Goal: Information Seeking & Learning: Learn about a topic

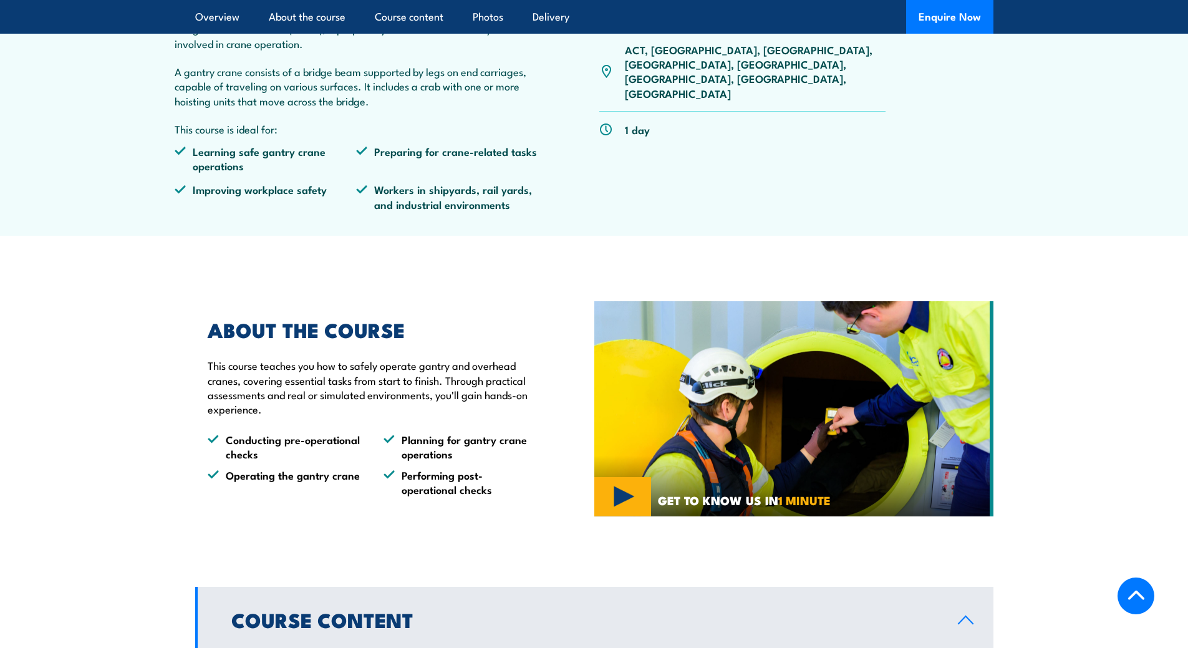
scroll to position [935, 0]
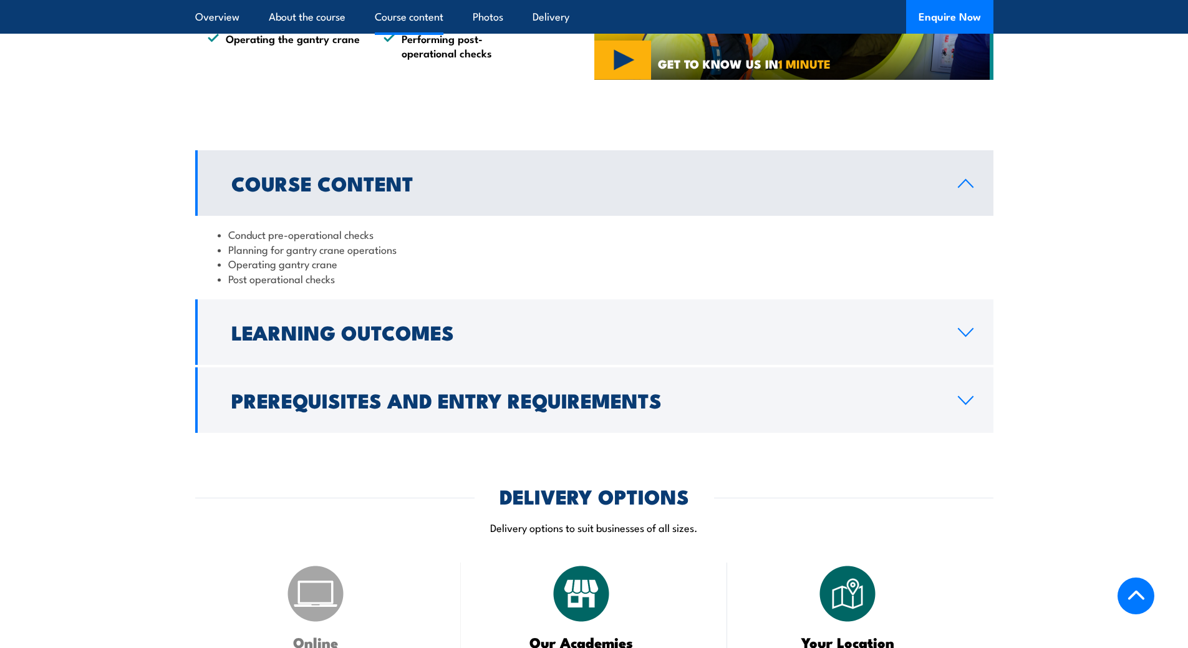
drag, startPoint x: 228, startPoint y: 280, endPoint x: 353, endPoint y: 287, distance: 125.5
click at [353, 287] on div "Conduct pre-operational checks Planning for gantry crane operations Operating g…" at bounding box center [594, 256] width 798 height 81
drag, startPoint x: 339, startPoint y: 264, endPoint x: 224, endPoint y: 229, distance: 119.7
click at [224, 229] on ul "Conduct pre-operational checks Planning for gantry crane operations Operating g…" at bounding box center [594, 256] width 753 height 59
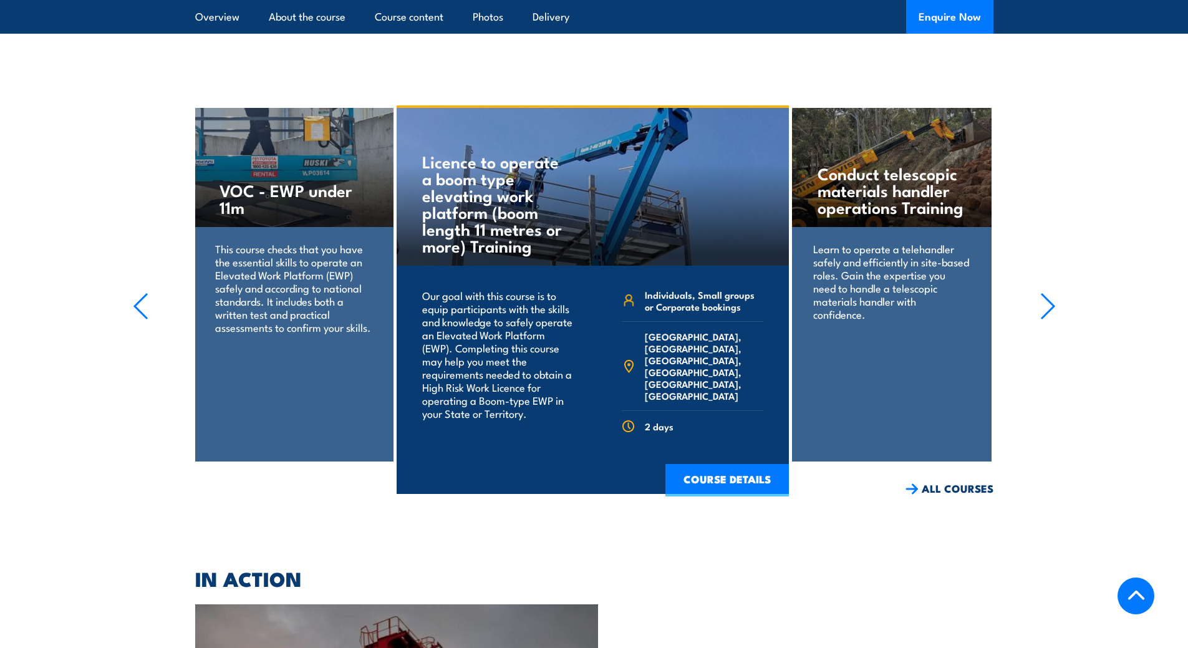
scroll to position [1713, 0]
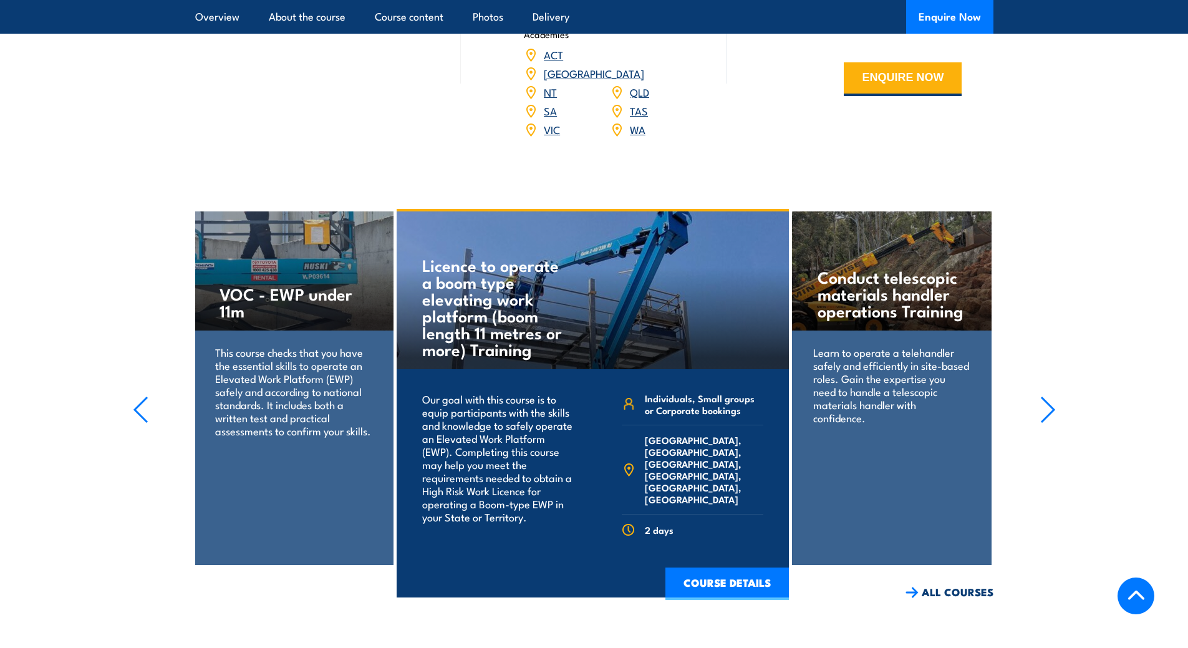
click at [140, 397] on icon "button" at bounding box center [141, 409] width 12 height 25
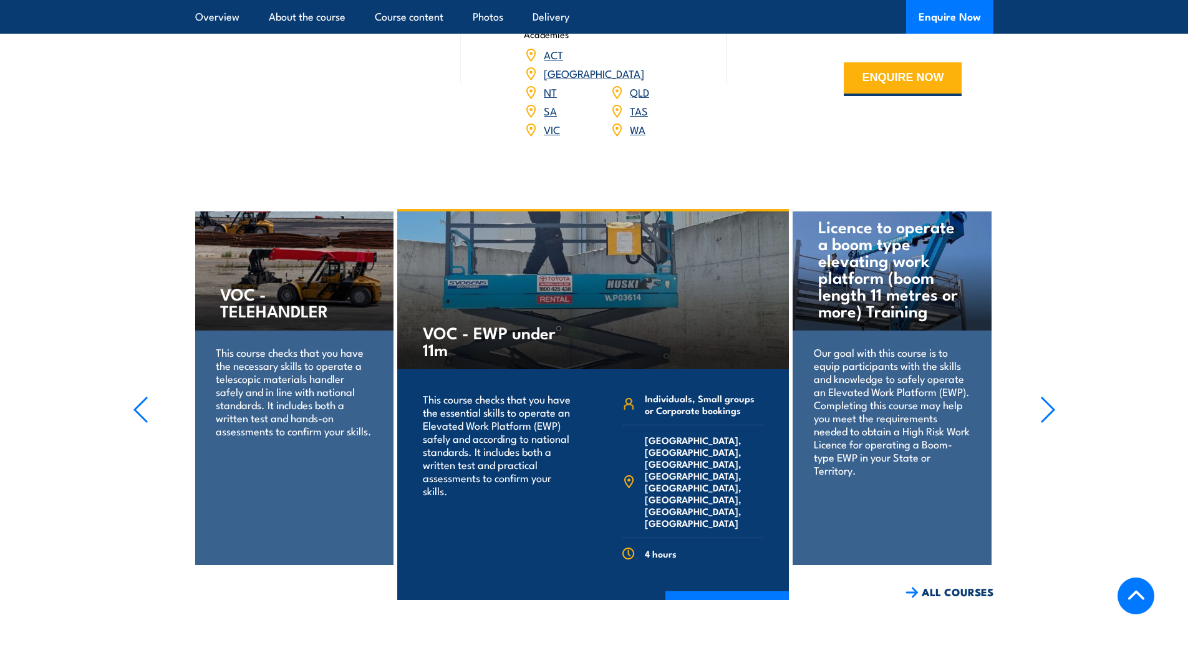
click at [140, 397] on icon "button" at bounding box center [141, 409] width 12 height 25
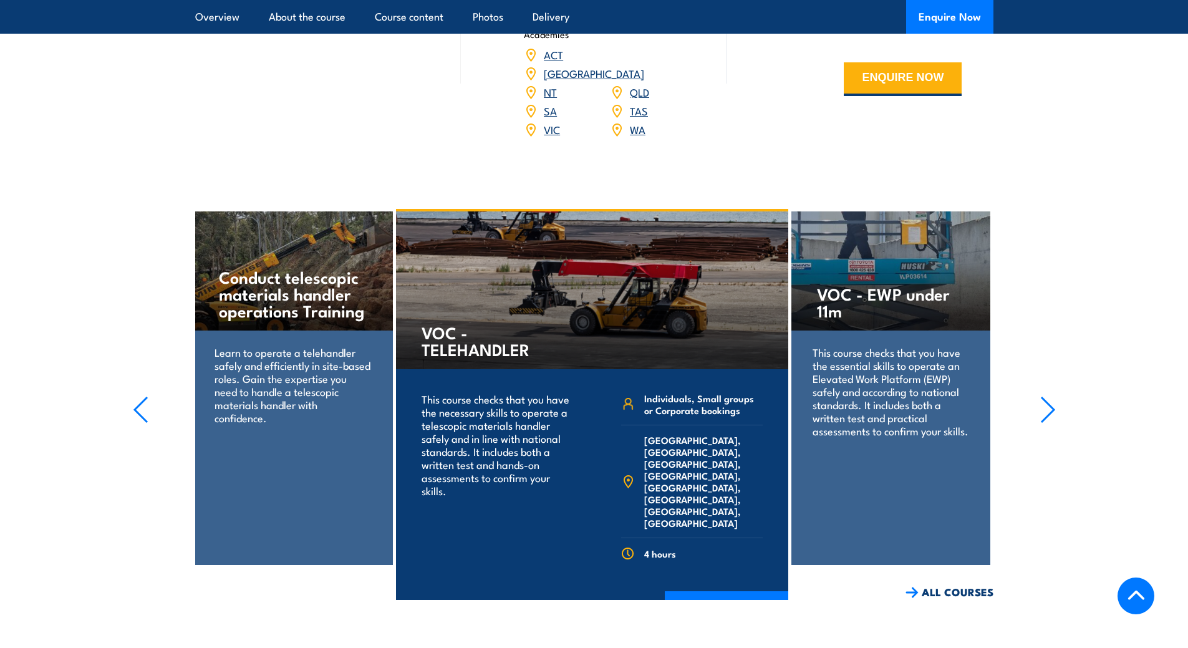
click at [1051, 396] on icon "button" at bounding box center [1048, 409] width 16 height 27
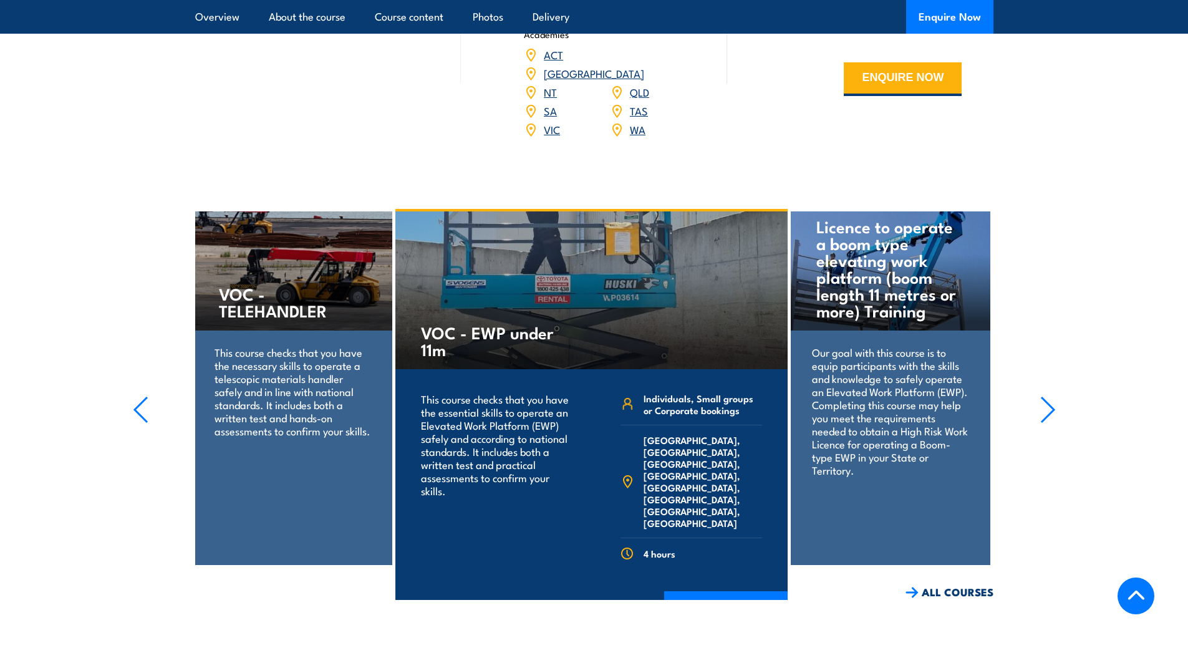
click at [1051, 396] on icon "button" at bounding box center [1048, 409] width 16 height 27
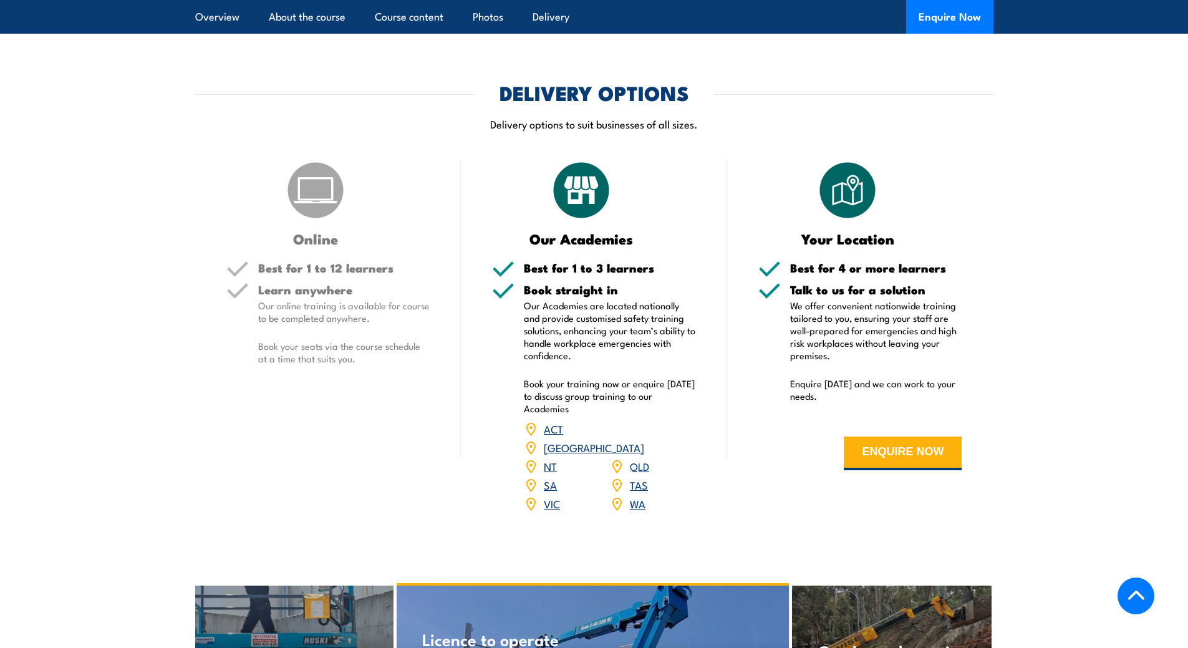
scroll to position [902, 0]
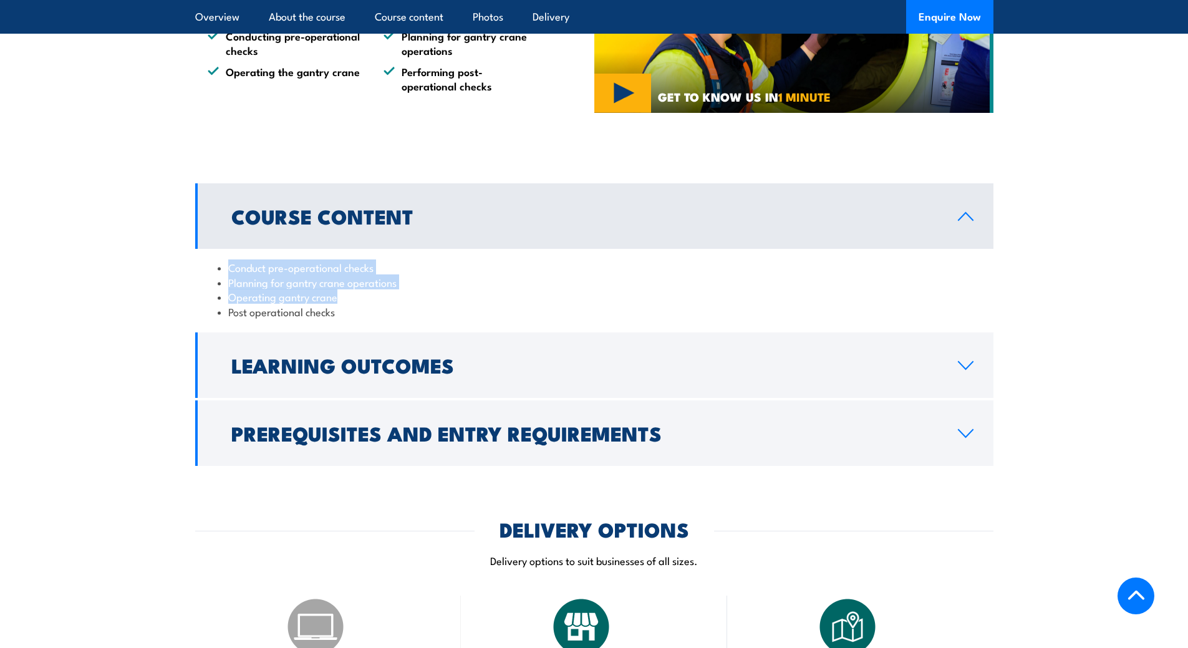
click at [286, 473] on div "COURSES > Forklift Training & EWP Courses Operate a Gantry or Overhead Crane TR…" at bounding box center [594, 470] width 1188 height 2744
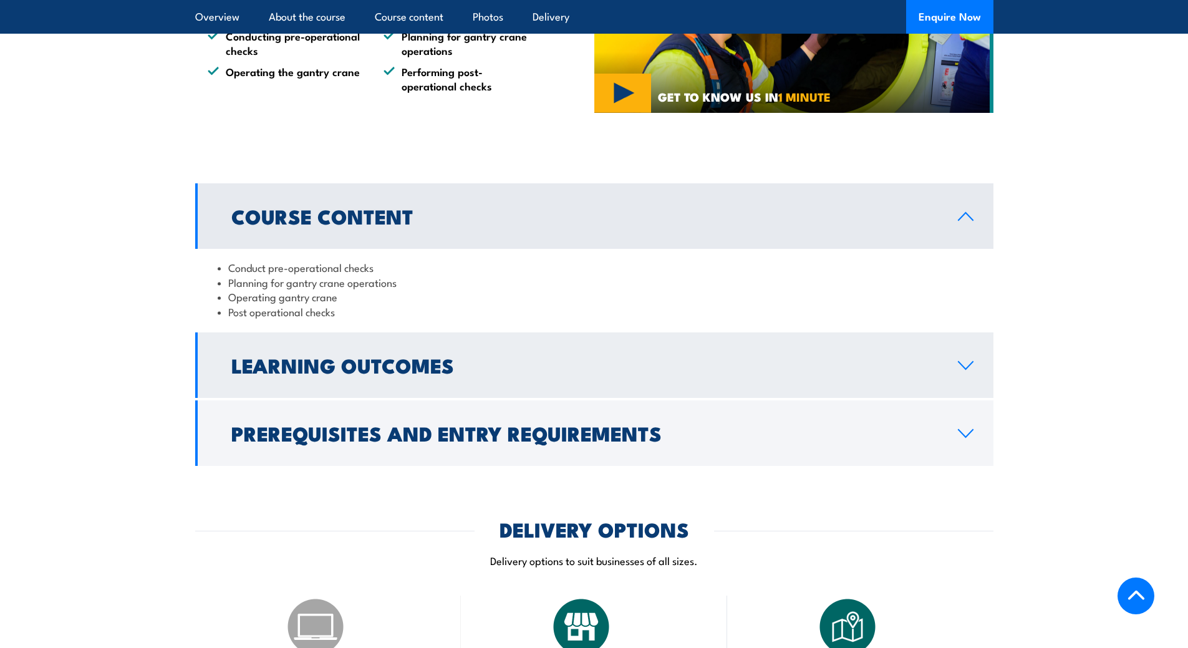
click at [966, 360] on icon at bounding box center [965, 365] width 17 height 10
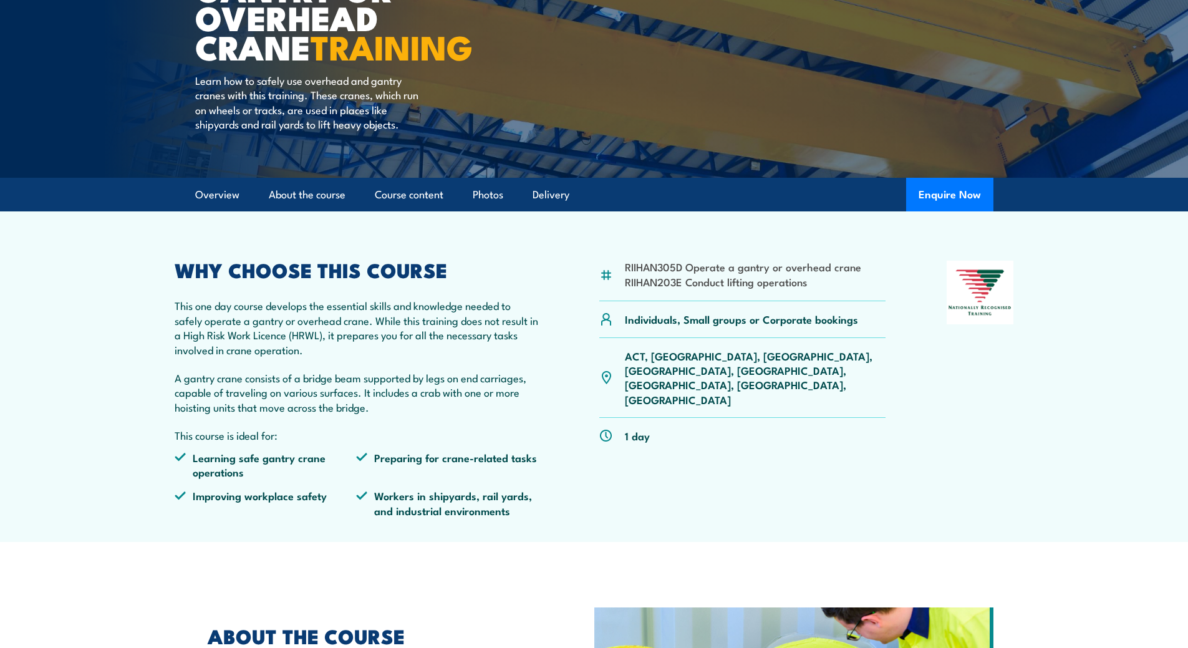
scroll to position [187, 0]
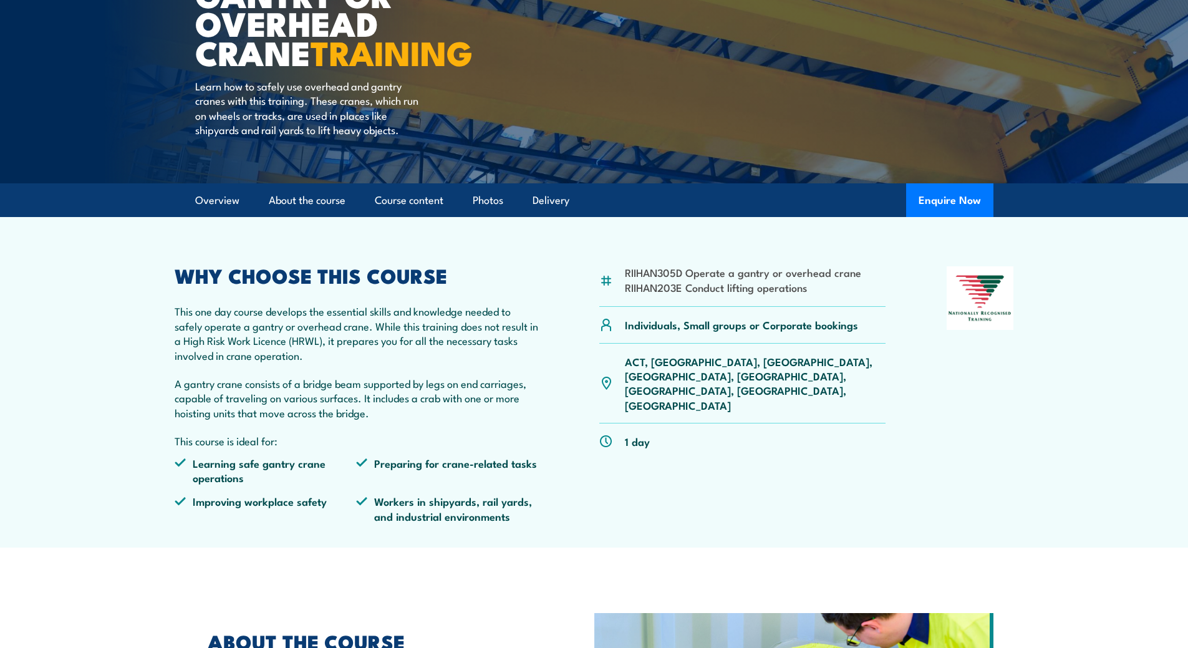
click at [630, 273] on li "RIIHAN305D Operate a gantry or overhead crane" at bounding box center [743, 272] width 236 height 14
click at [628, 272] on li "RIIHAN305D Operate a gantry or overhead crane" at bounding box center [743, 272] width 236 height 14
drag, startPoint x: 625, startPoint y: 272, endPoint x: 899, endPoint y: 317, distance: 277.2
click at [899, 317] on div "RIIHAN305D Operate a gantry or overhead crane RIIHAN203E Conduct lifting operat…" at bounding box center [594, 399] width 839 height 266
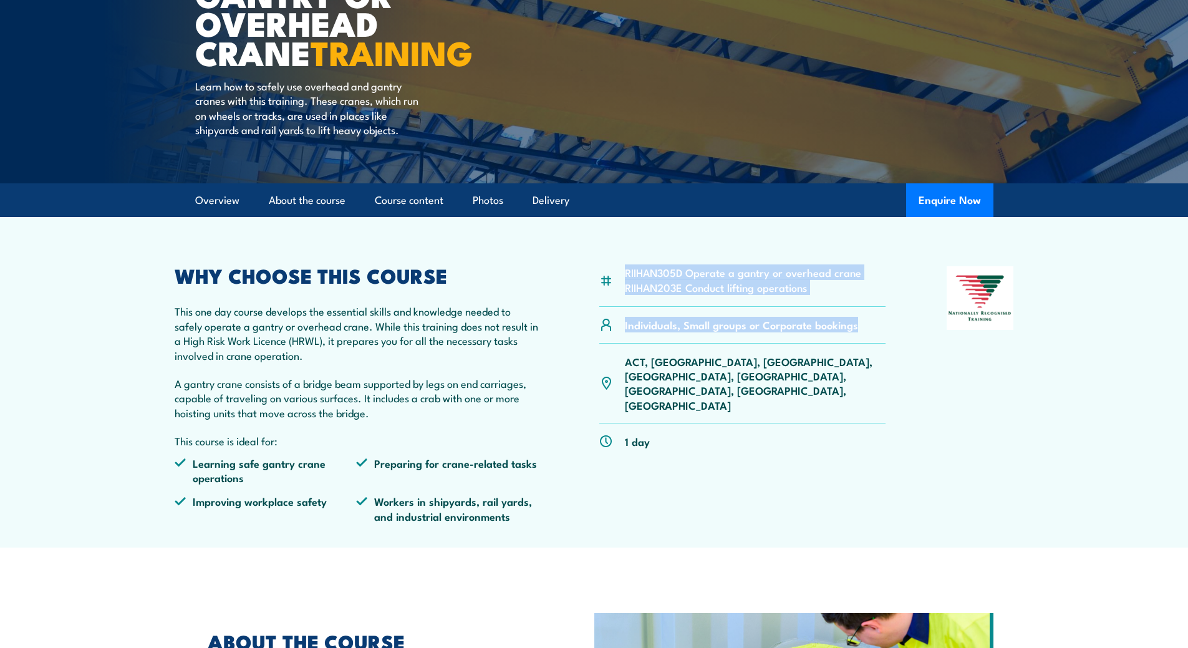
click at [768, 289] on li "RIIHAN203E Conduct lifting operations" at bounding box center [743, 287] width 236 height 14
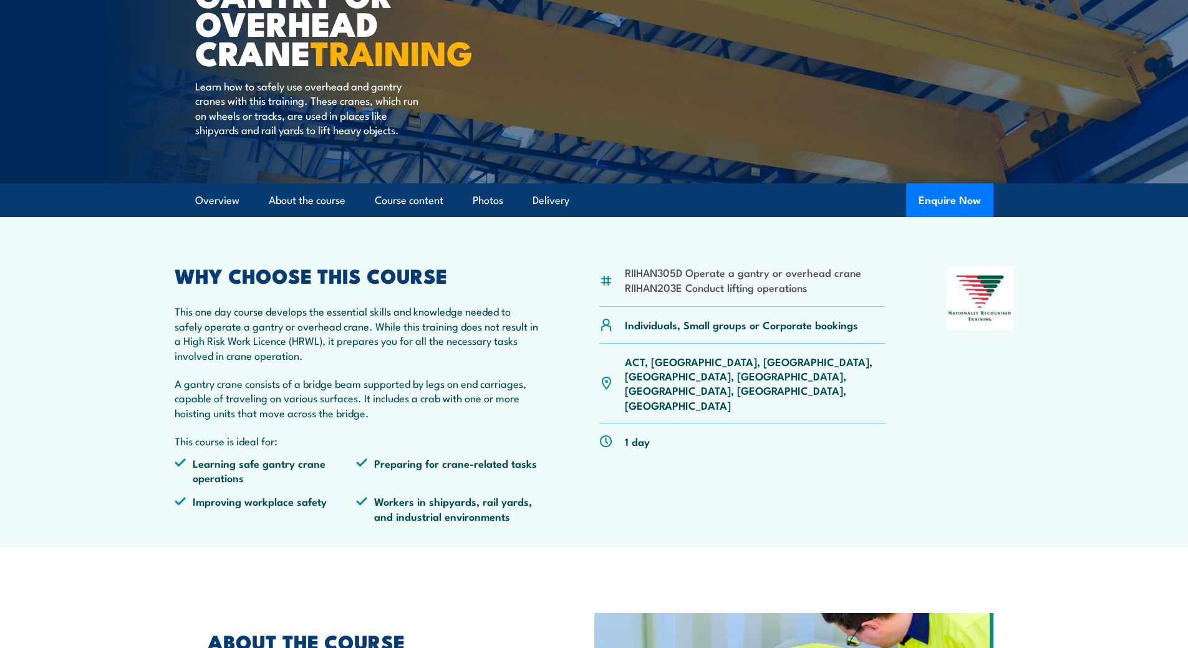
click at [623, 273] on div "RIIHAN305D Operate a gantry or overhead crane RIIHAN203E Conduct lifting operat…" at bounding box center [742, 286] width 287 height 41
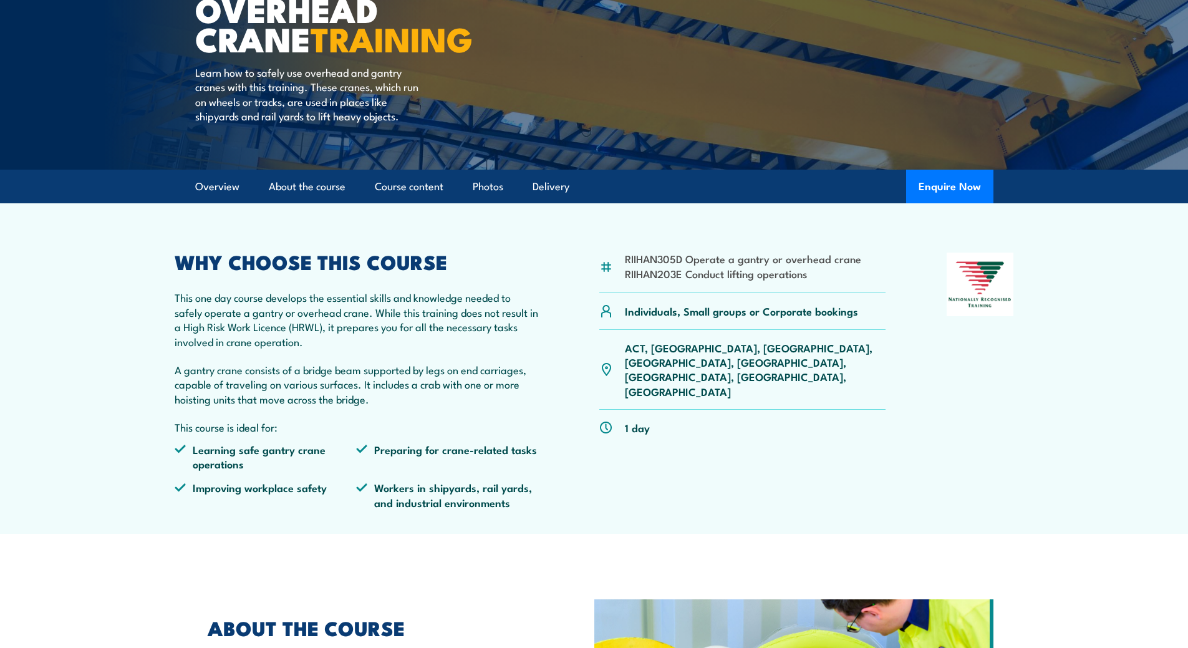
scroll to position [249, 0]
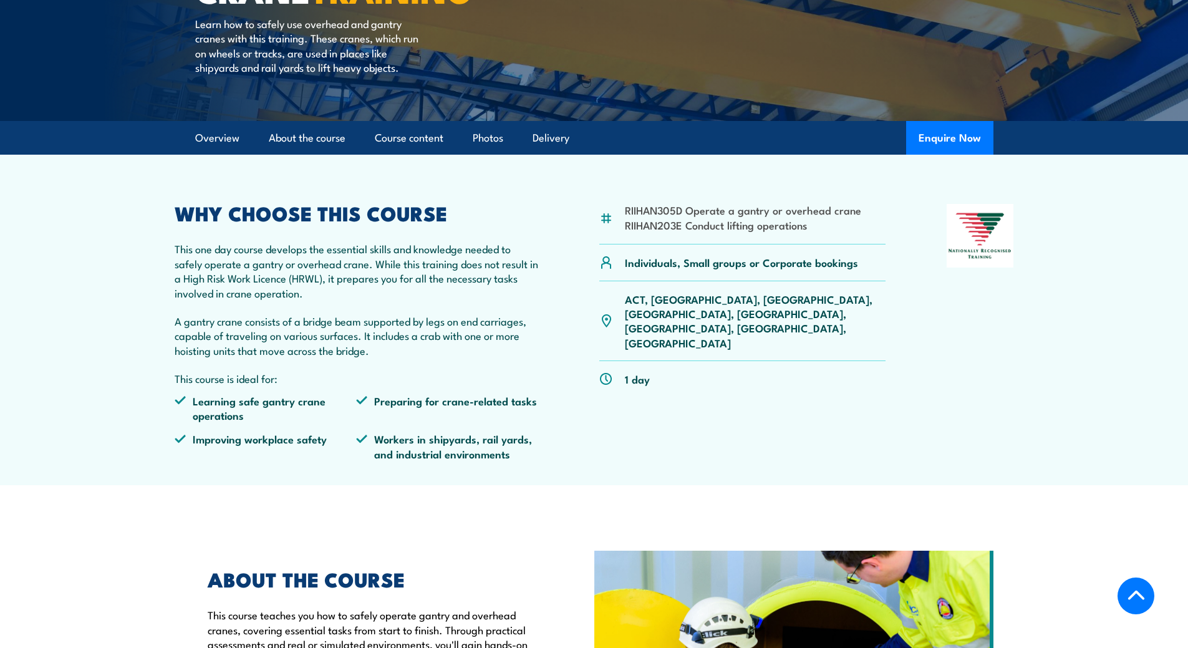
drag, startPoint x: 624, startPoint y: 210, endPoint x: 869, endPoint y: 252, distance: 248.5
click at [869, 252] on div "RIIHAN305D Operate a gantry or overhead crane RIIHAN203E Conduct lifting operat…" at bounding box center [742, 337] width 287 height 266
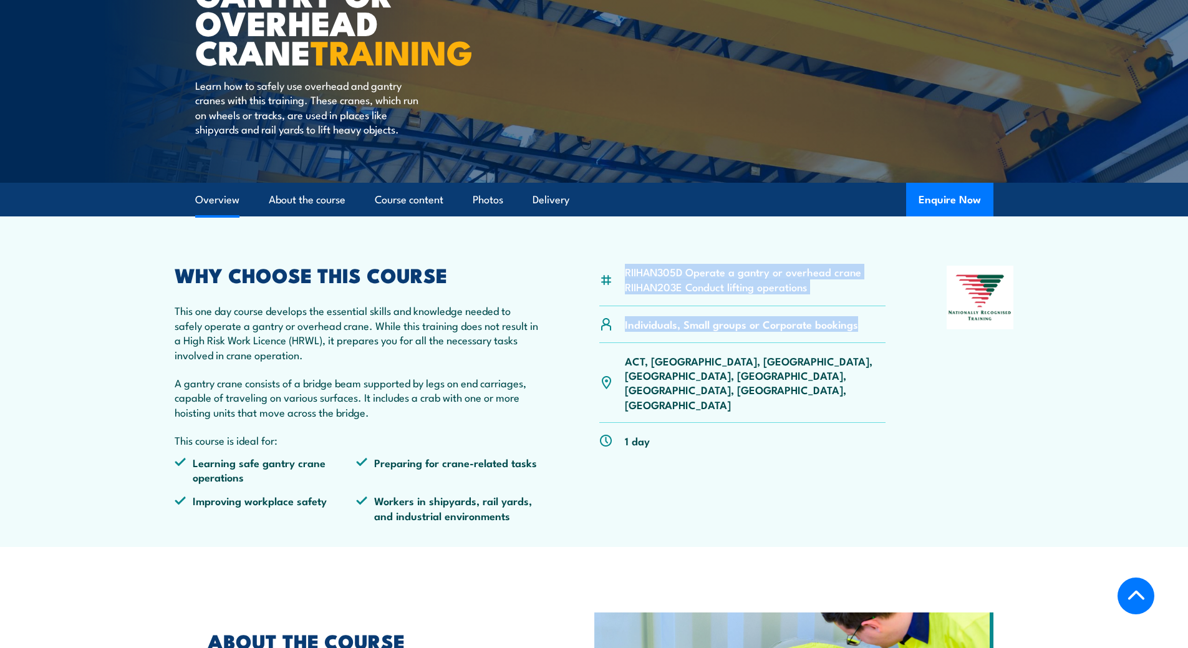
scroll to position [187, 0]
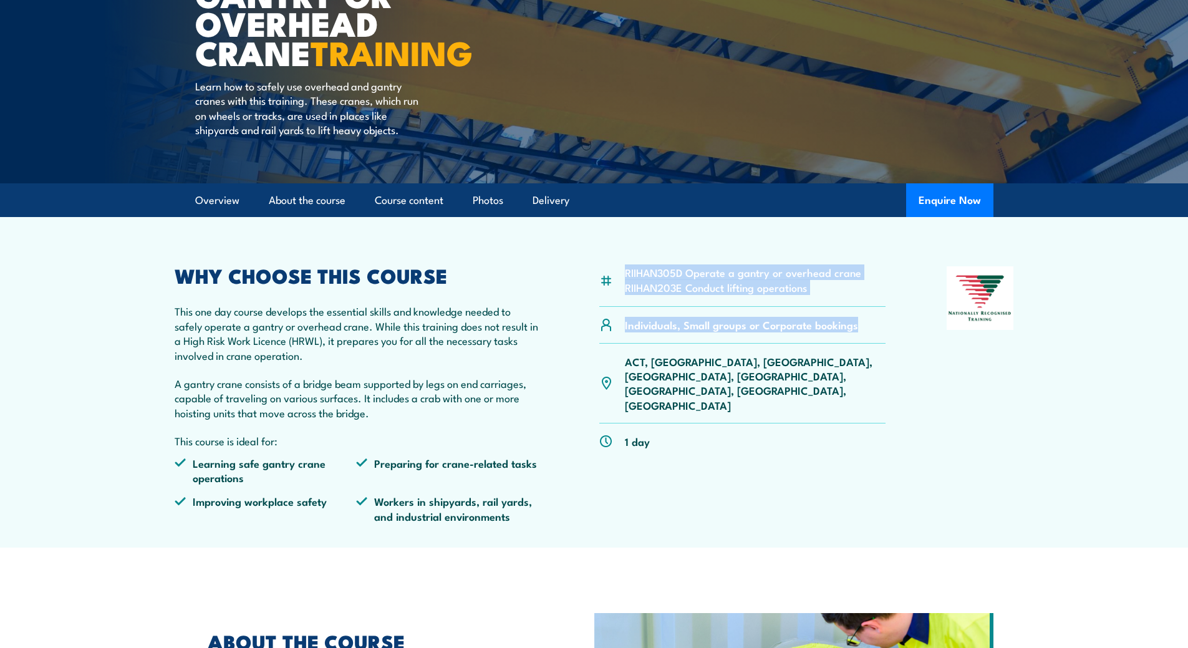
click at [680, 418] on div "RIIHAN305D Operate a gantry or overhead crane RIIHAN203E Conduct lifting operat…" at bounding box center [742, 399] width 287 height 266
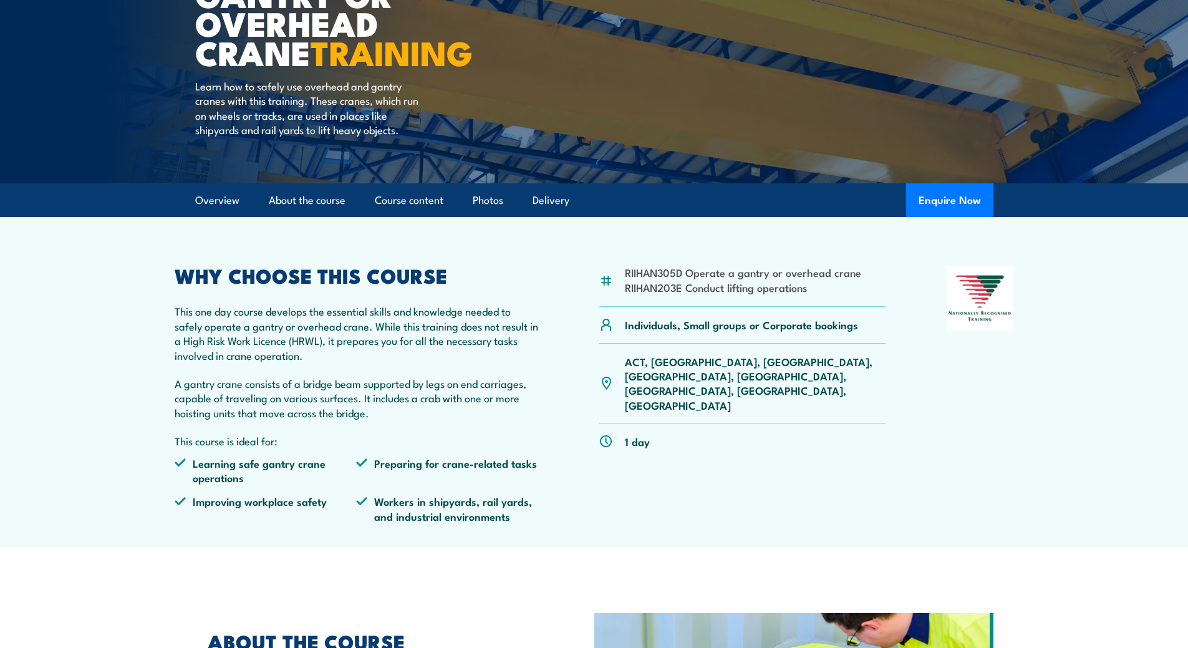
click at [627, 272] on li "RIIHAN305D Operate a gantry or overhead crane" at bounding box center [743, 272] width 236 height 14
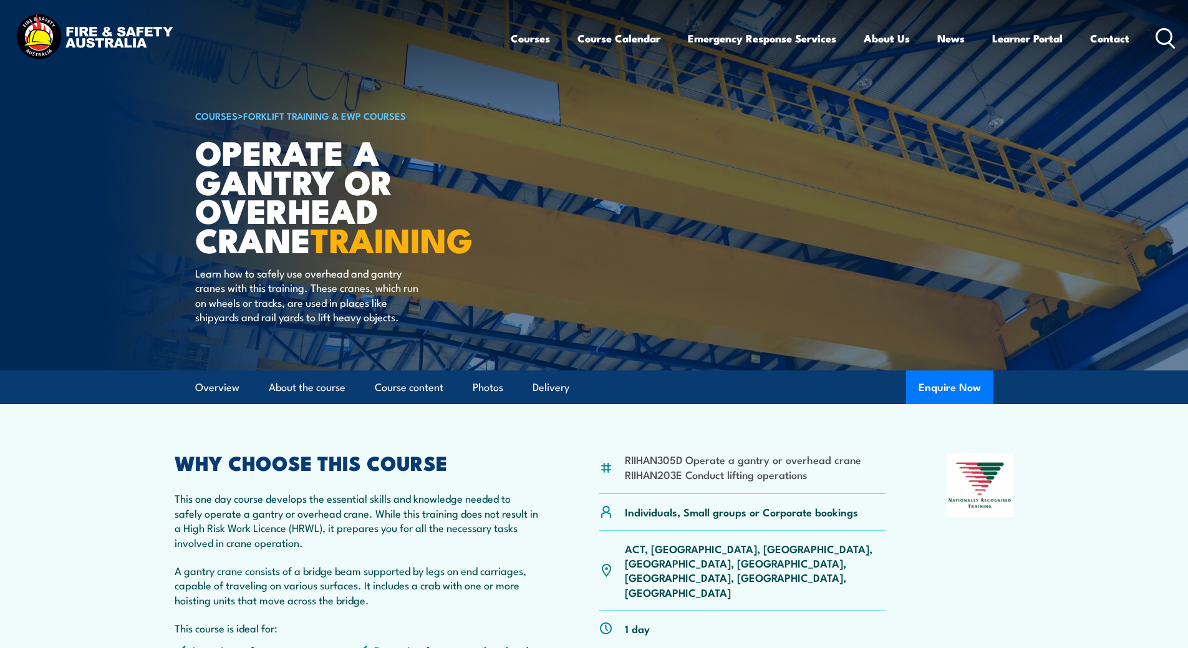
scroll to position [249, 0]
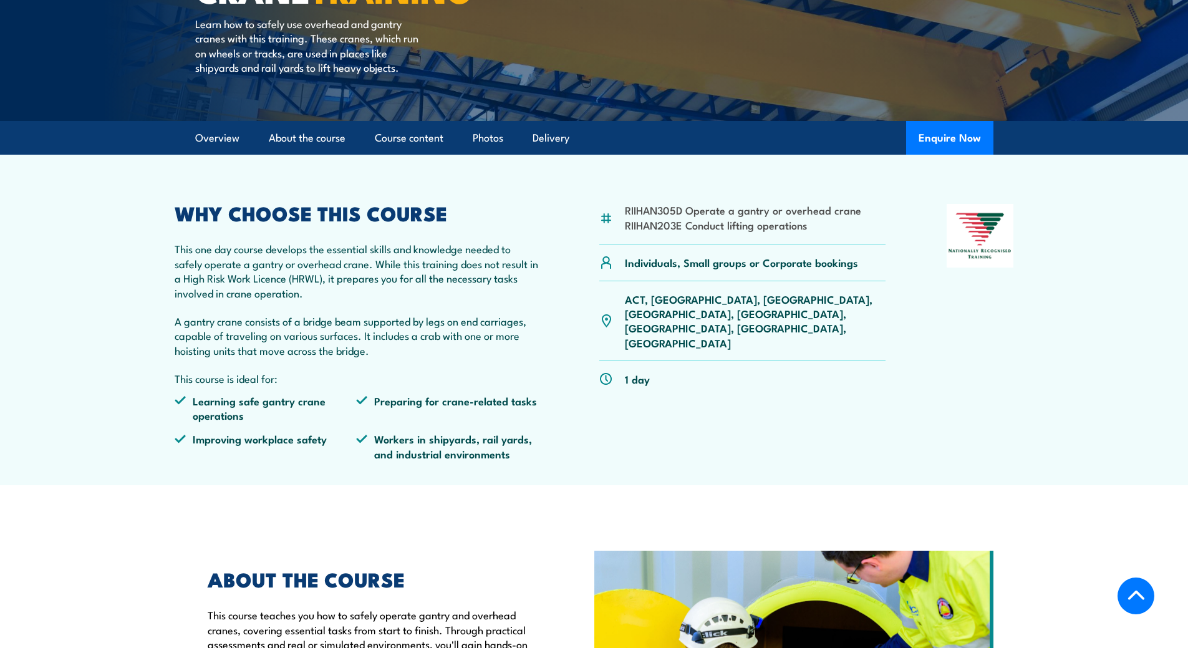
click at [696, 281] on div "ACT, [GEOGRAPHIC_DATA], [GEOGRAPHIC_DATA], [GEOGRAPHIC_DATA], [GEOGRAPHIC_DATA]…" at bounding box center [742, 321] width 287 height 80
drag, startPoint x: 625, startPoint y: 207, endPoint x: 886, endPoint y: 231, distance: 262.3
click at [886, 231] on div "RIIHAN305D Operate a gantry or overhead crane RIIHAN203E Conduct lifting operat…" at bounding box center [594, 337] width 839 height 266
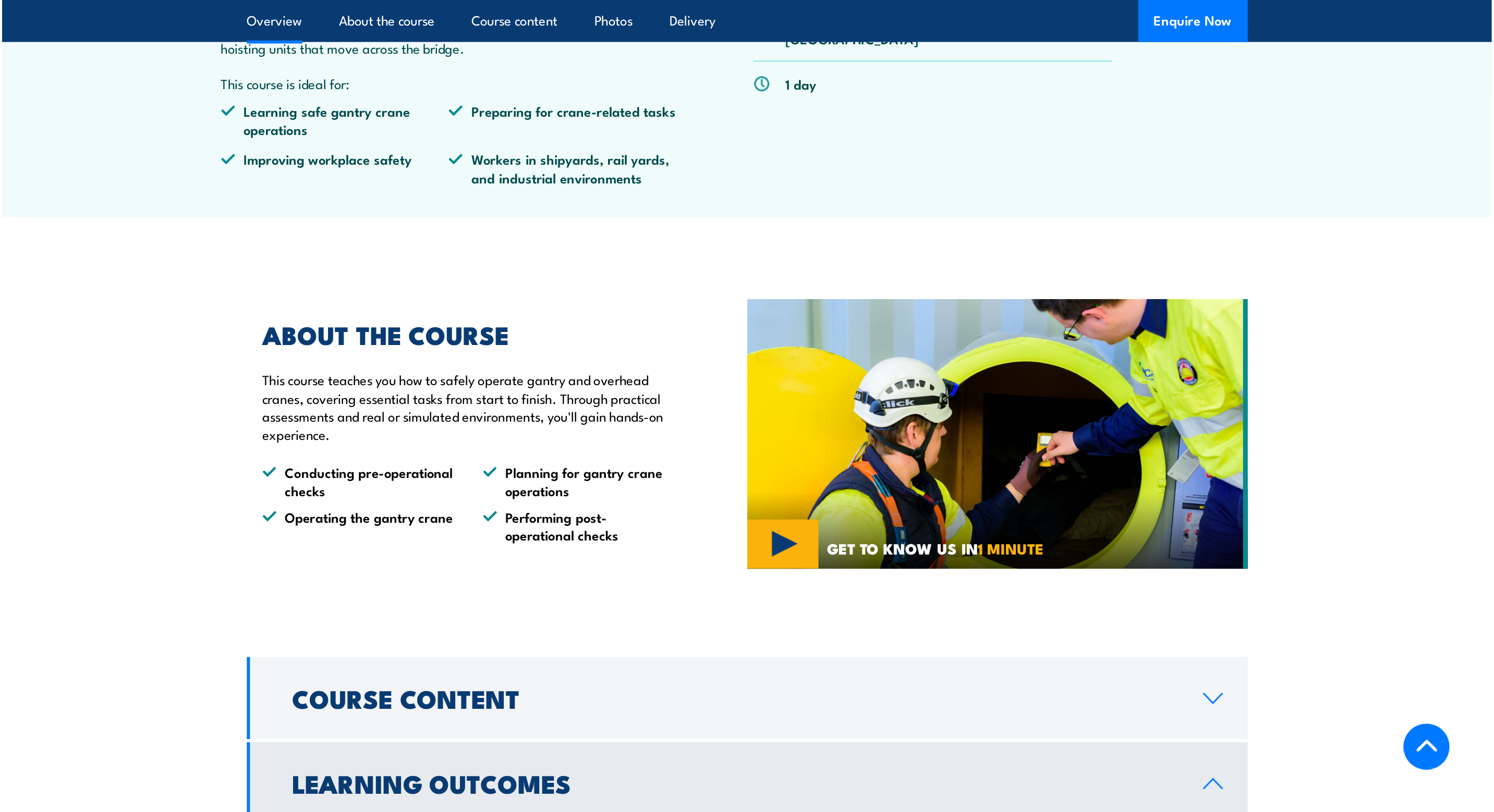
scroll to position [156, 0]
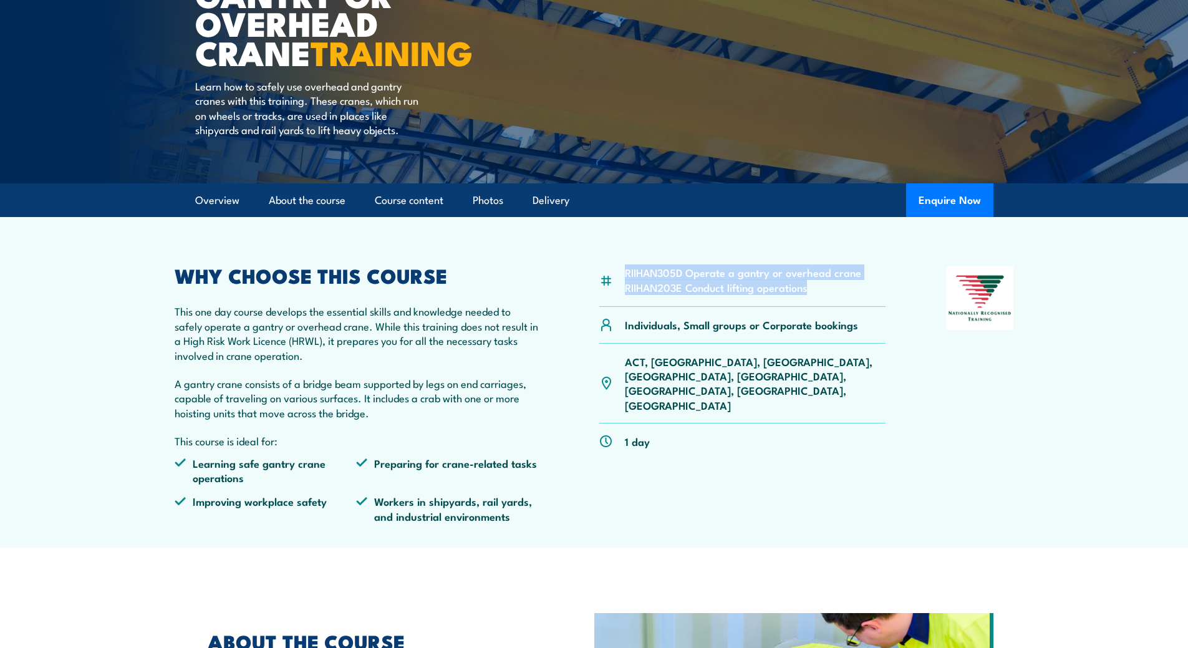
click at [511, 415] on p "A gantry crane consists of a bridge beam supported by legs on end carriages, ca…" at bounding box center [357, 398] width 364 height 44
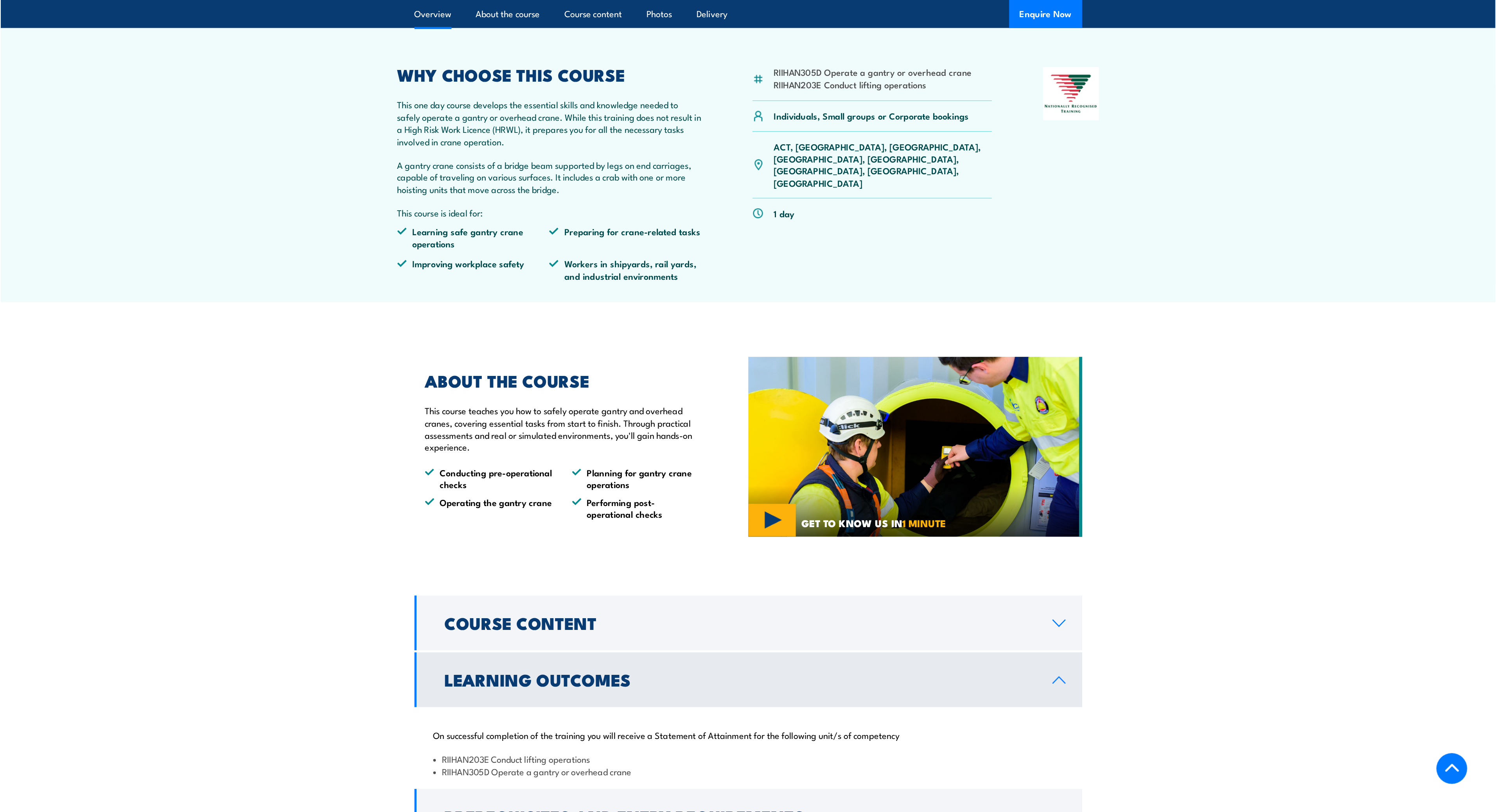
scroll to position [235, 0]
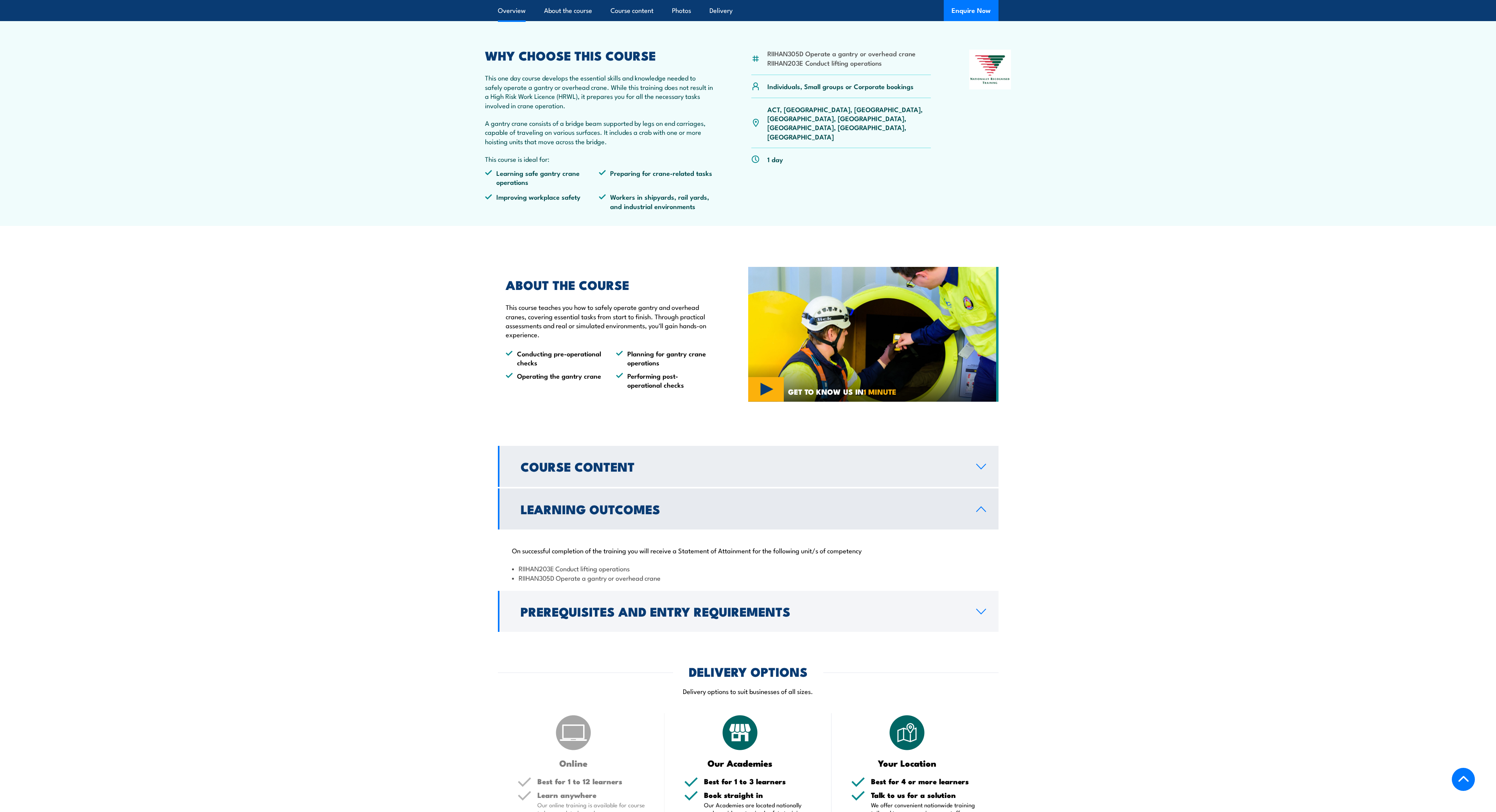
click at [745, 406] on icon at bounding box center [980, 467] width 11 height 6
